Goal: Check status: Check status

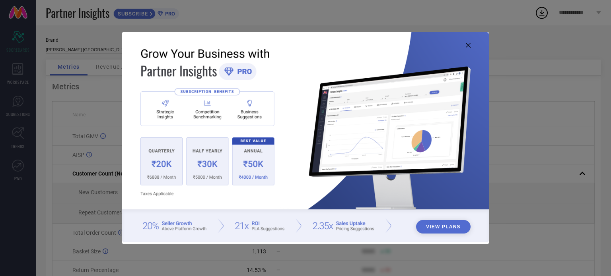
click at [470, 45] on icon at bounding box center [468, 45] width 5 height 5
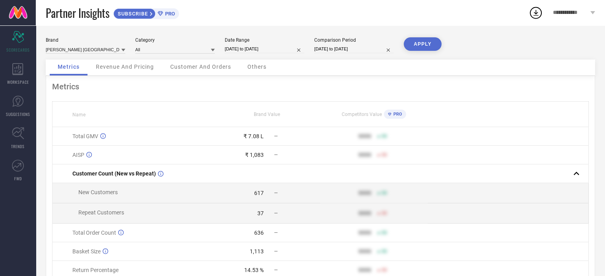
select select "7"
select select "2025"
select select "8"
select select "2025"
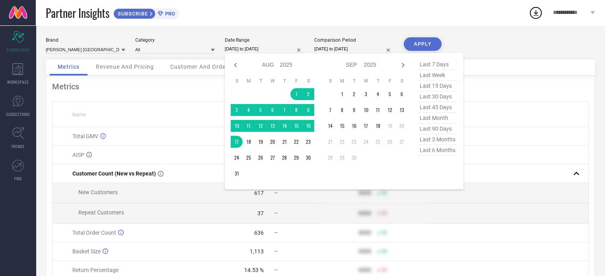
click at [235, 51] on input "[DATE] to [DATE]" at bounding box center [265, 49] width 80 height 8
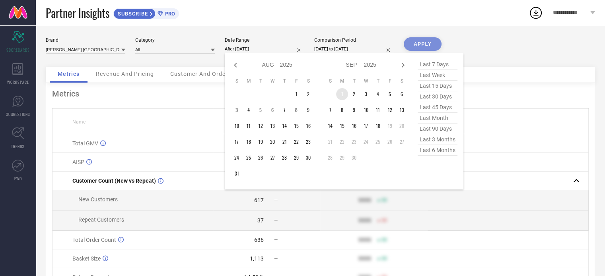
click at [339, 99] on td "1" at bounding box center [342, 94] width 12 height 12
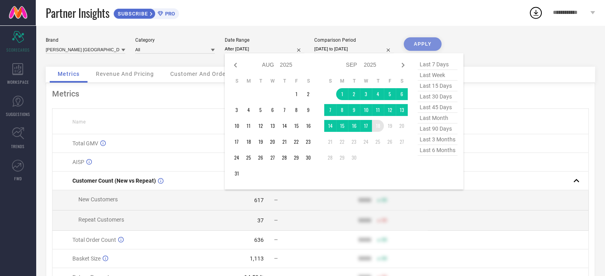
type input "[DATE] to [DATE]"
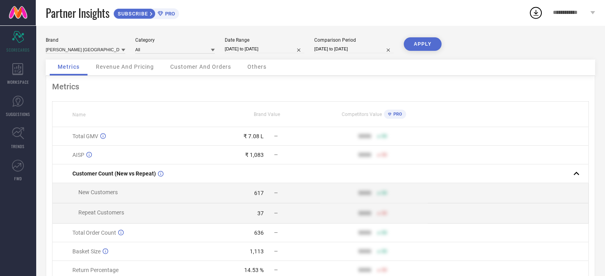
select select "6"
select select "2024"
select select "7"
select select "2024"
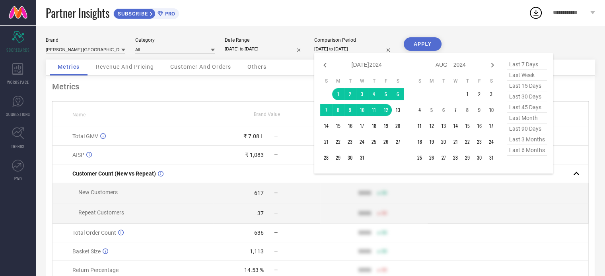
click at [326, 47] on input "[DATE] to [DATE]" at bounding box center [354, 49] width 80 height 8
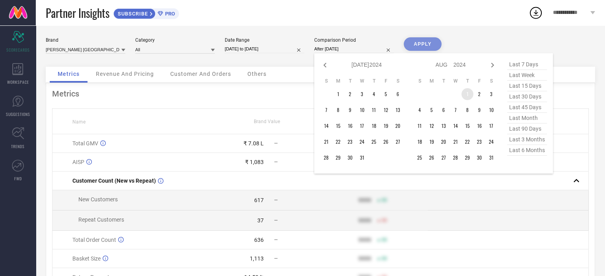
click at [463, 89] on td "1" at bounding box center [467, 94] width 12 height 12
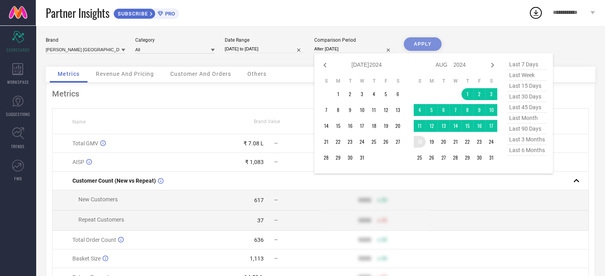
type input "[DATE] to [DATE]"
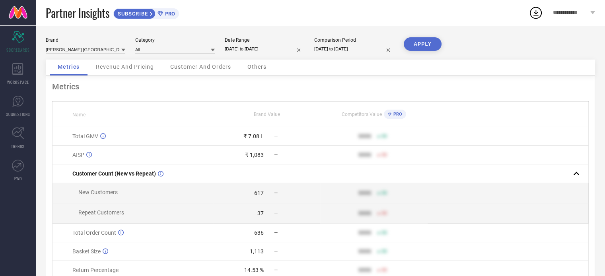
click at [424, 48] on button "APPLY" at bounding box center [423, 44] width 38 height 14
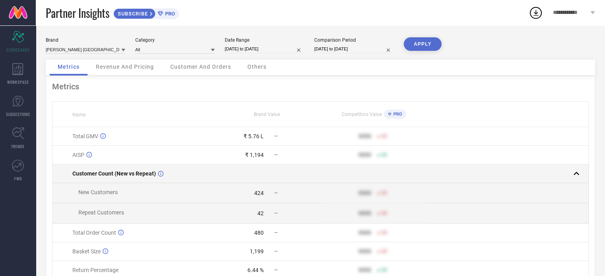
scroll to position [30, 0]
